Goal: Information Seeking & Learning: Learn about a topic

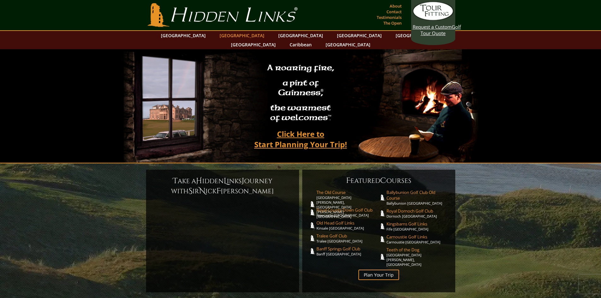
click at [228, 33] on link "[GEOGRAPHIC_DATA]" at bounding box center [241, 35] width 51 height 9
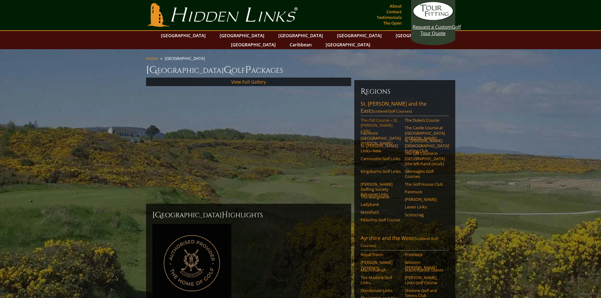
click at [376, 118] on link "The Old Course – St. [PERSON_NAME] Links" at bounding box center [381, 125] width 40 height 15
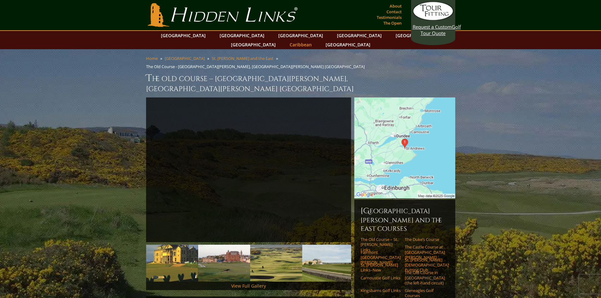
click at [315, 40] on link "Caribbean" at bounding box center [301, 44] width 28 height 9
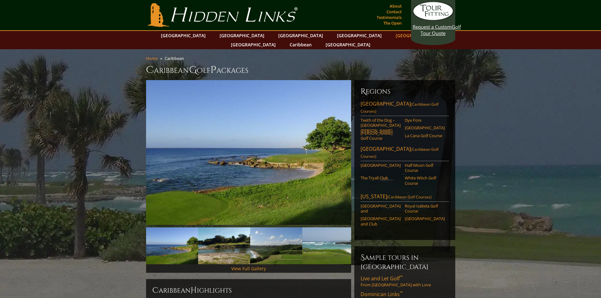
click at [393, 35] on link "[GEOGRAPHIC_DATA]" at bounding box center [418, 35] width 51 height 9
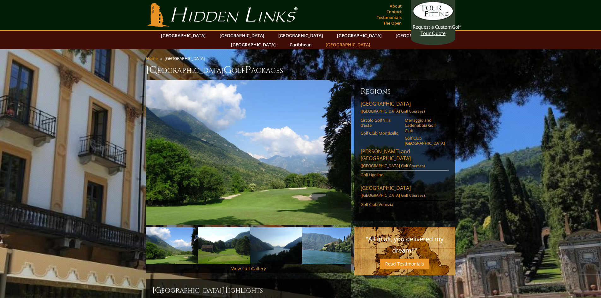
click at [374, 40] on link "[GEOGRAPHIC_DATA]" at bounding box center [347, 44] width 51 height 9
